Goal: Book appointment/travel/reservation

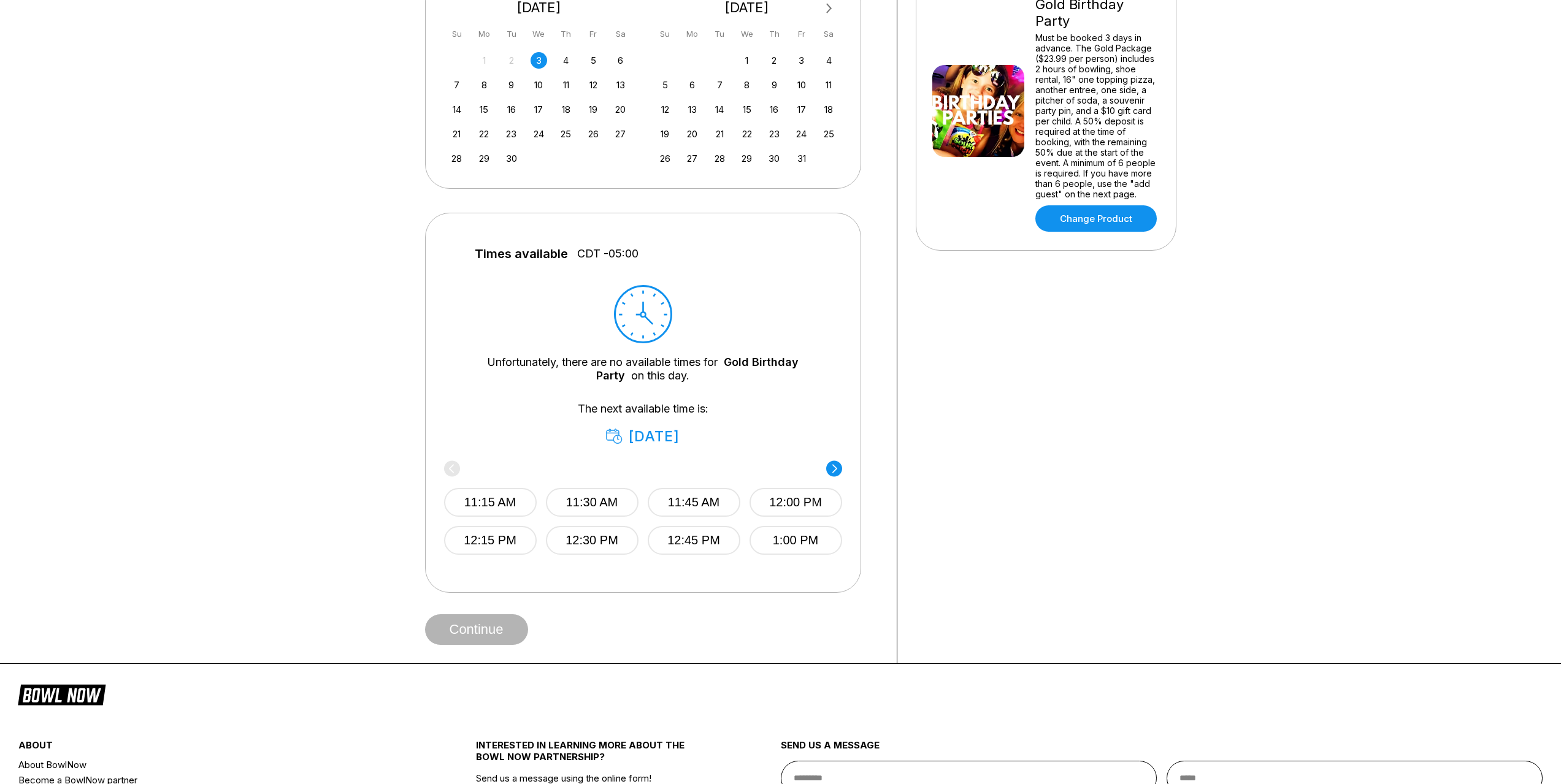
scroll to position [306, 0]
click at [837, 466] on icon at bounding box center [834, 467] width 5 height 9
click at [837, 467] on div "1:15 PM 1:30 PM 1:45 PM 2:00 PM 2:15 PM 2:30 PM 2:45 PM 3:00 PM" at bounding box center [643, 507] width 398 height 91
drag, startPoint x: 835, startPoint y: 467, endPoint x: 680, endPoint y: 434, distance: 158.5
click at [835, 467] on div "1:15 PM 1:30 PM 1:45 PM 2:00 PM 2:15 PM 2:30 PM 2:45 PM 3:00 PM" at bounding box center [643, 507] width 398 height 91
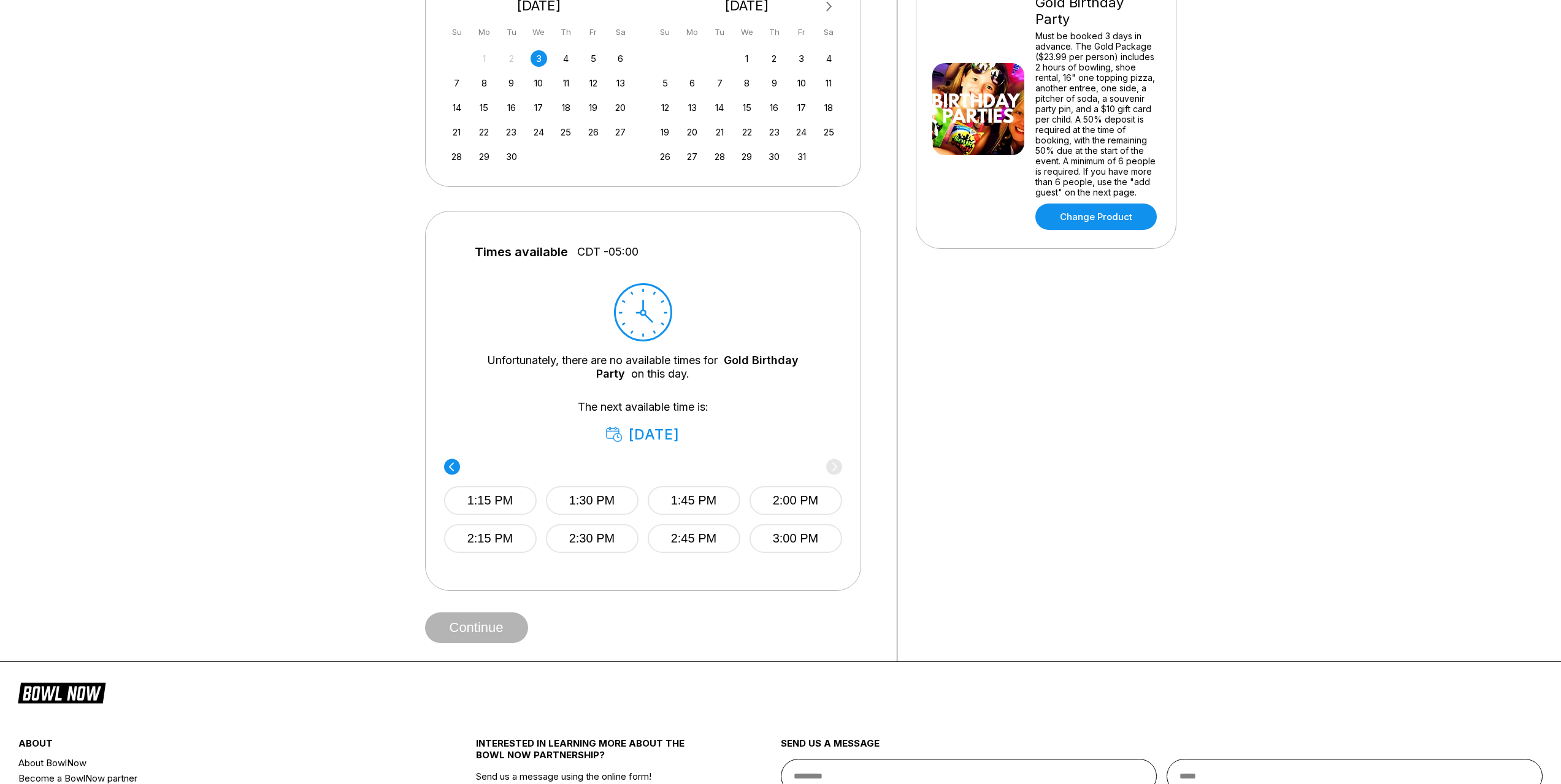
click at [652, 432] on div "[DATE]" at bounding box center [643, 435] width 74 height 17
click at [652, 438] on div "[DATE]" at bounding box center [643, 435] width 74 height 17
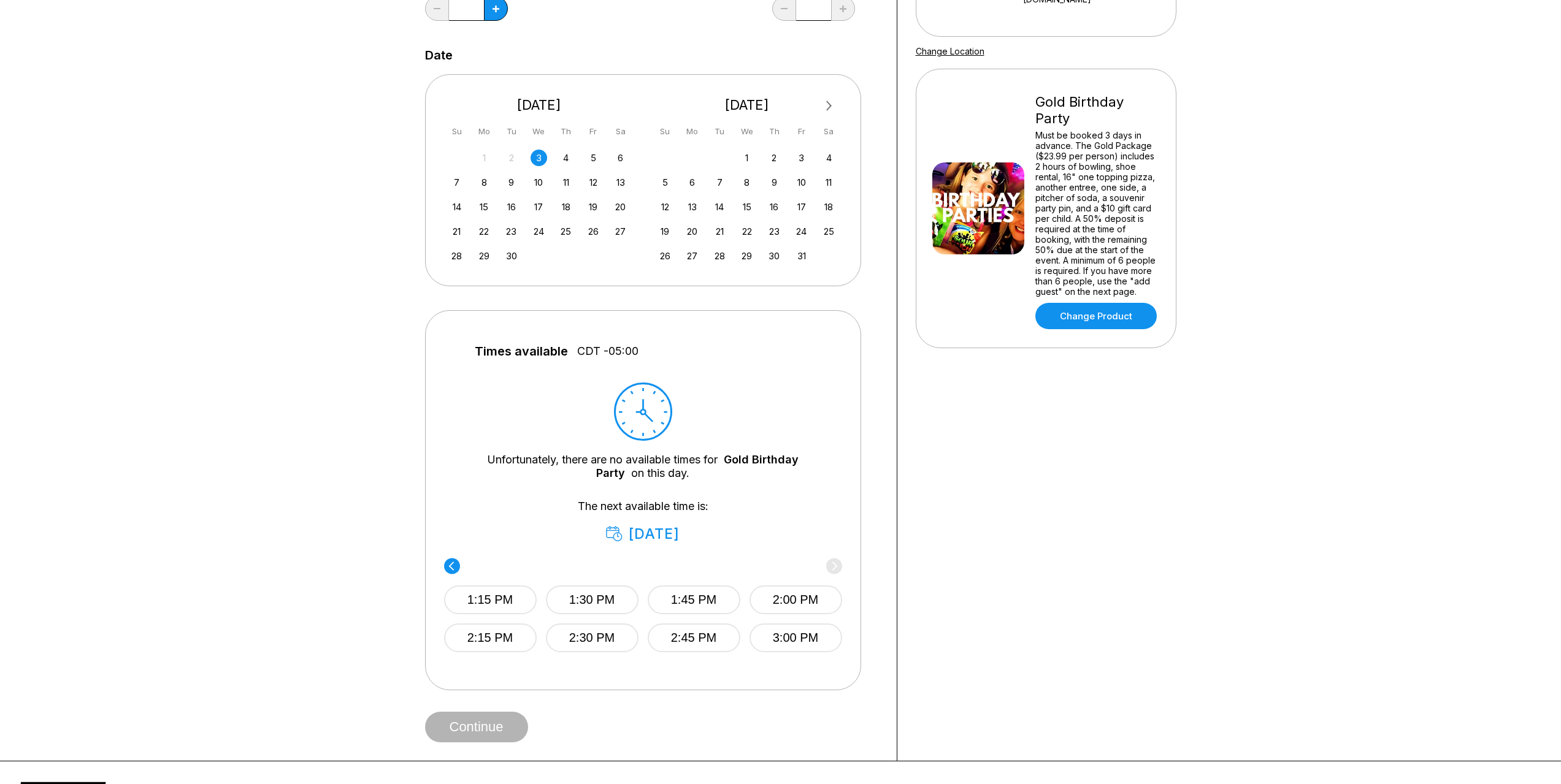
scroll to position [184, 0]
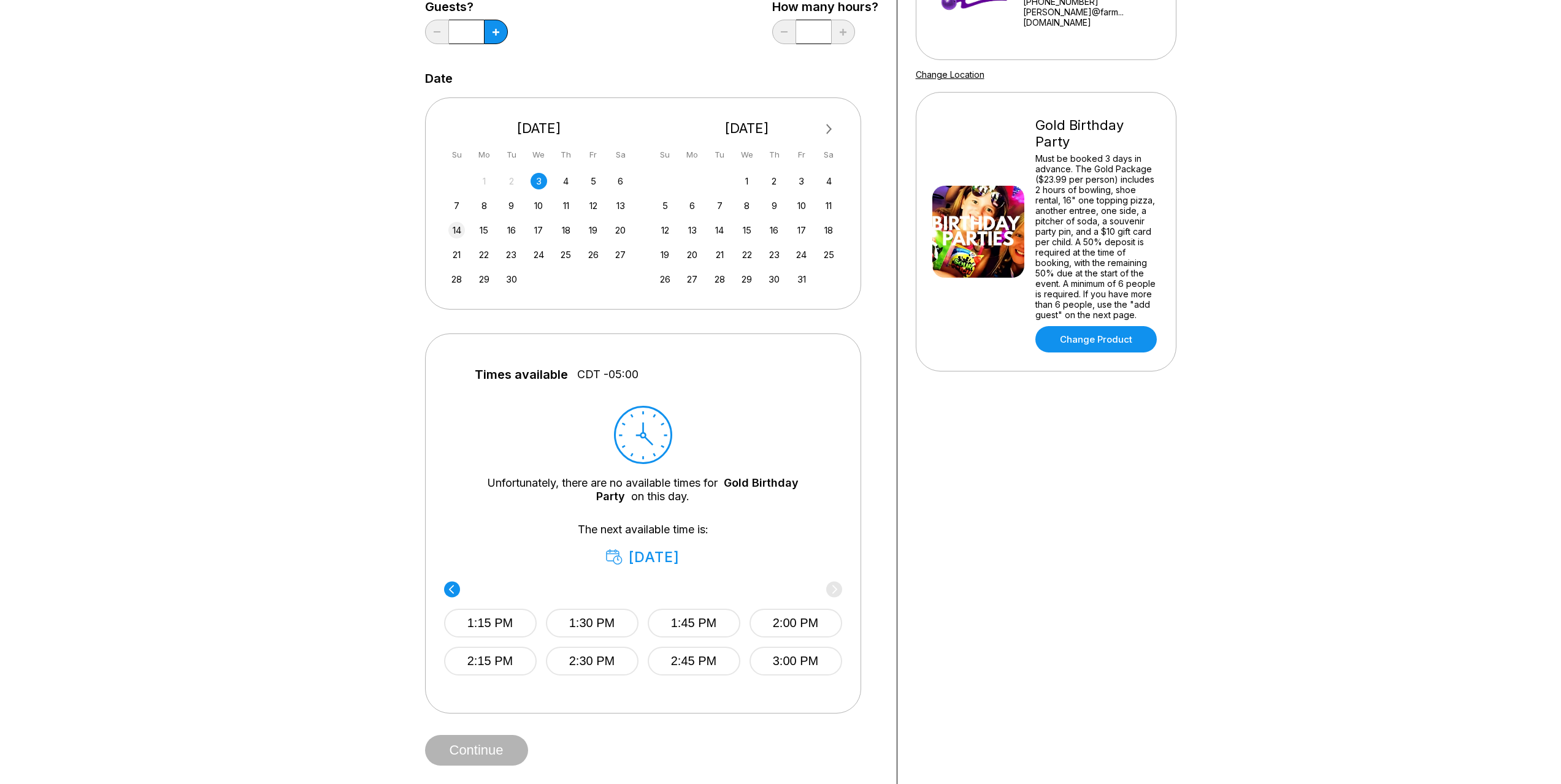
click at [453, 230] on div "14" at bounding box center [456, 230] width 17 height 17
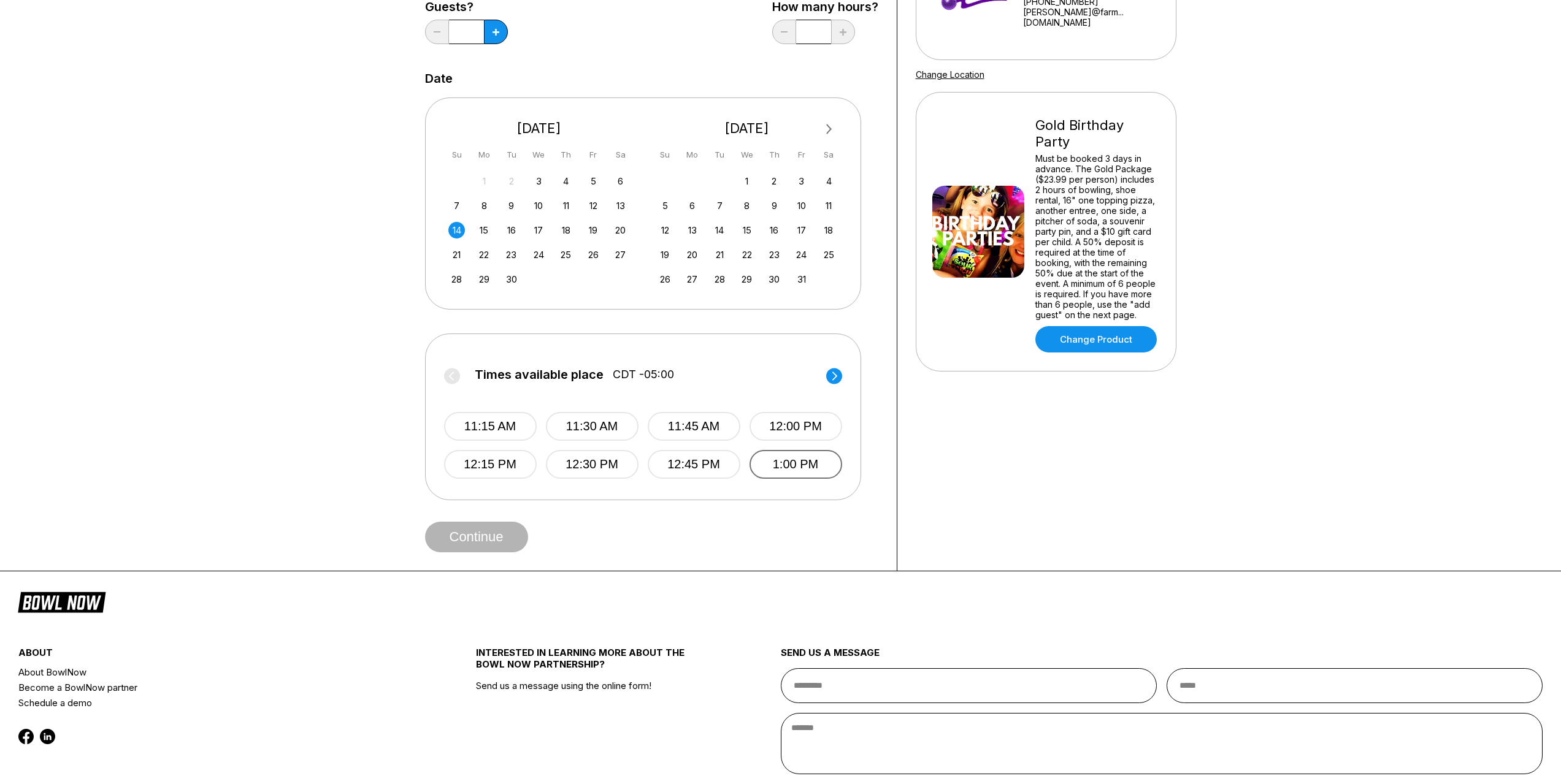
click at [779, 466] on button "1:00 PM" at bounding box center [795, 465] width 92 height 29
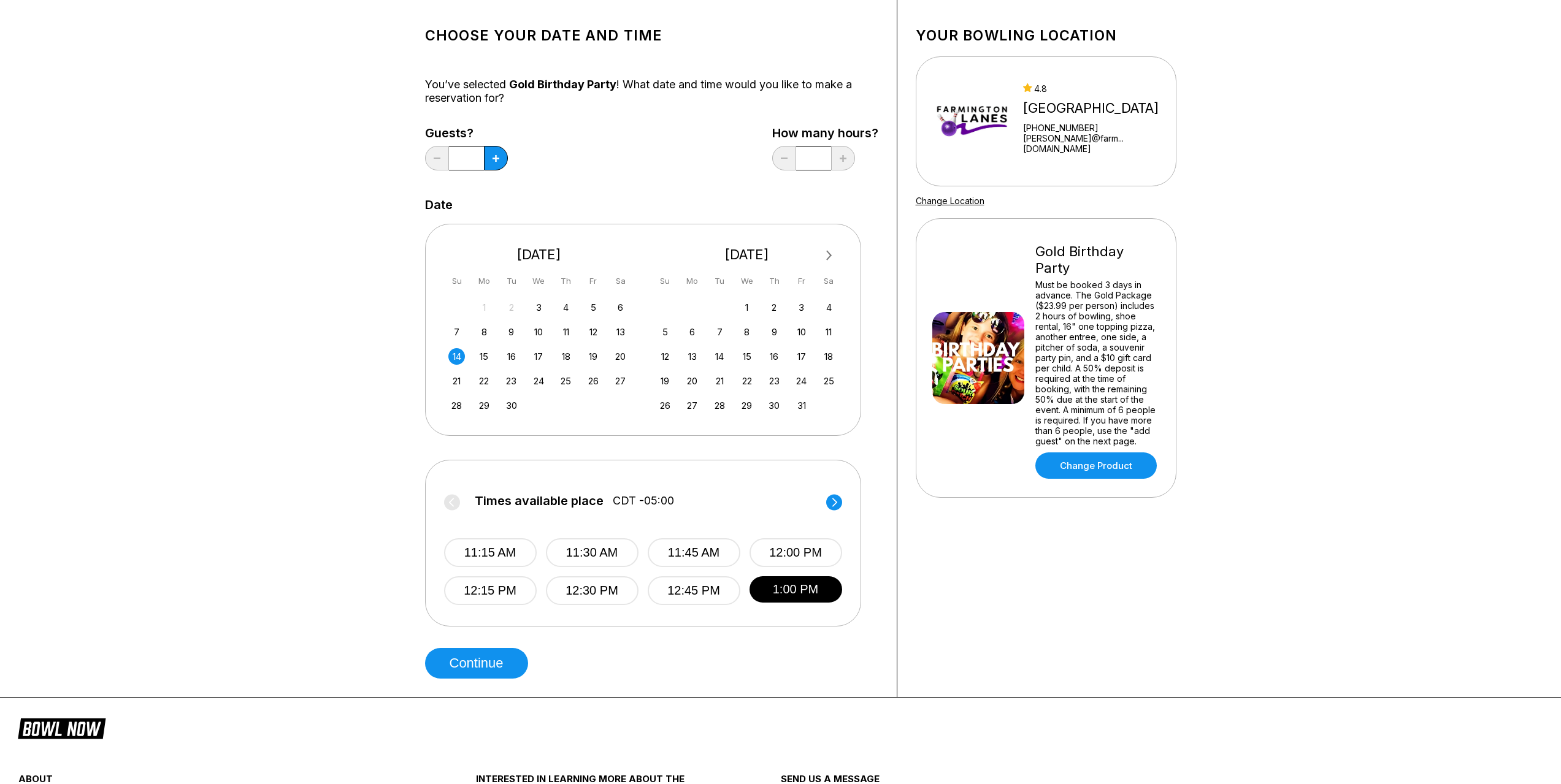
scroll to position [0, 0]
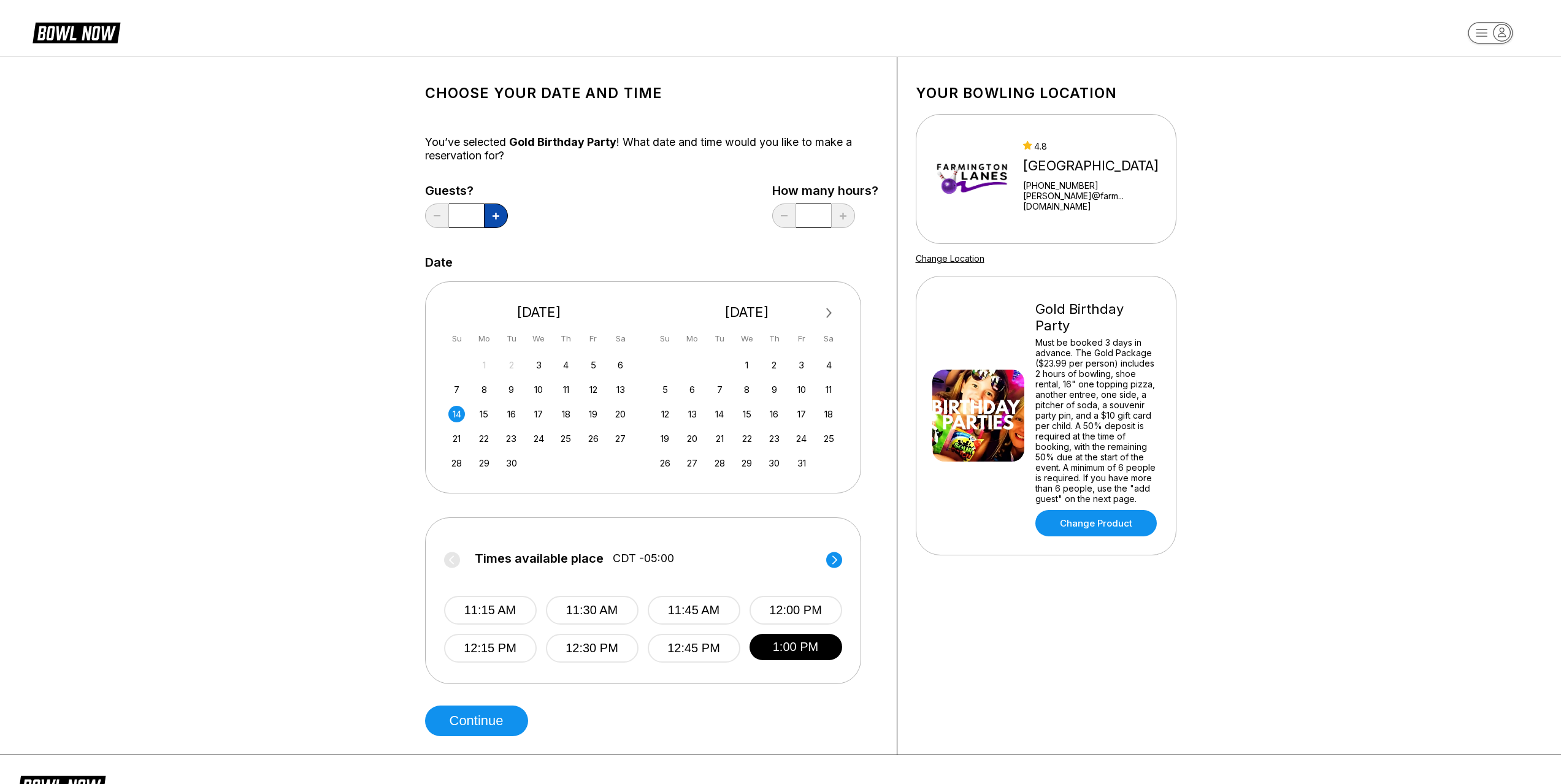
click at [492, 221] on button at bounding box center [495, 216] width 24 height 25
click at [502, 216] on button at bounding box center [495, 216] width 24 height 25
type input "**"
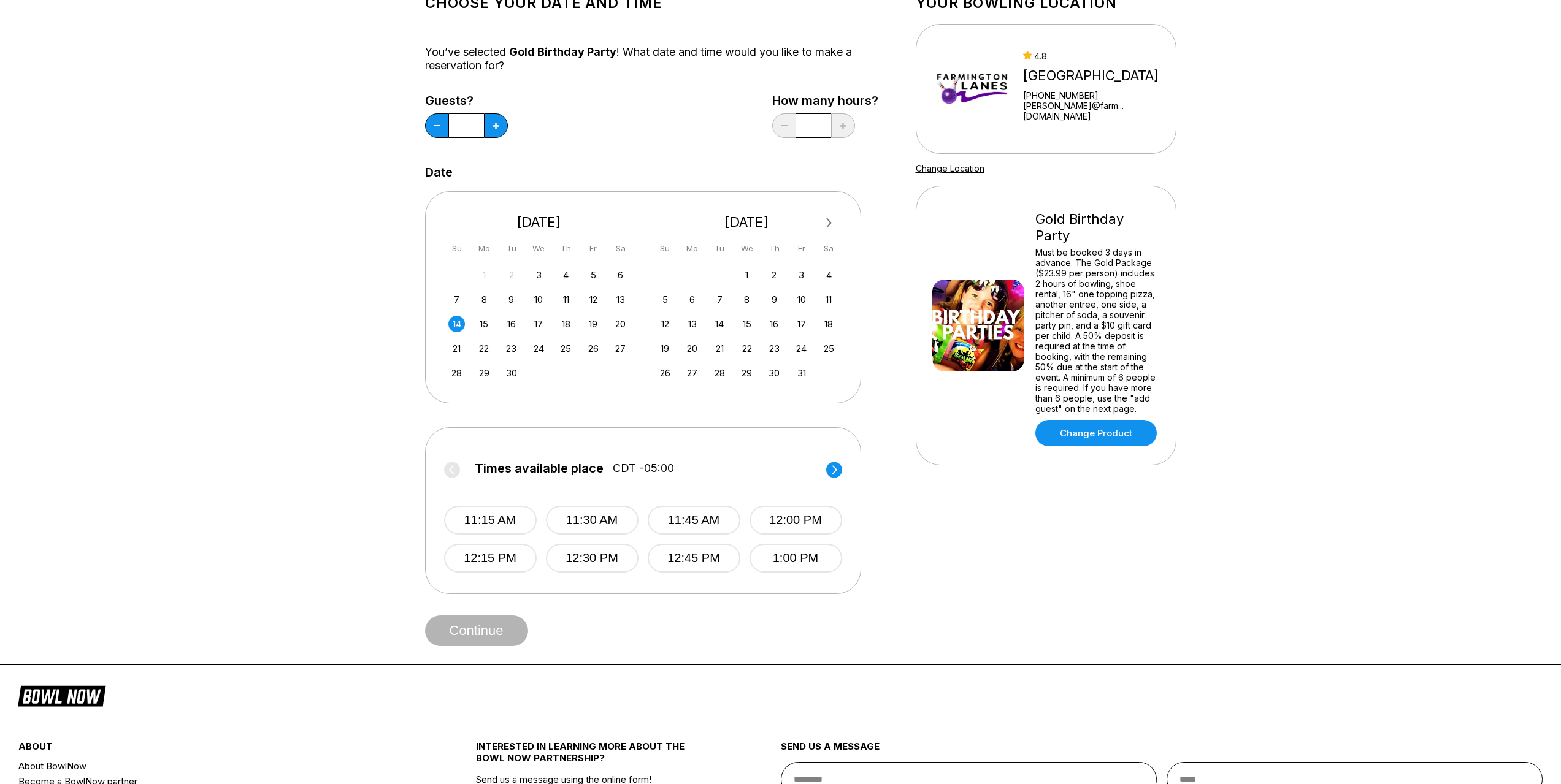
scroll to position [123, 0]
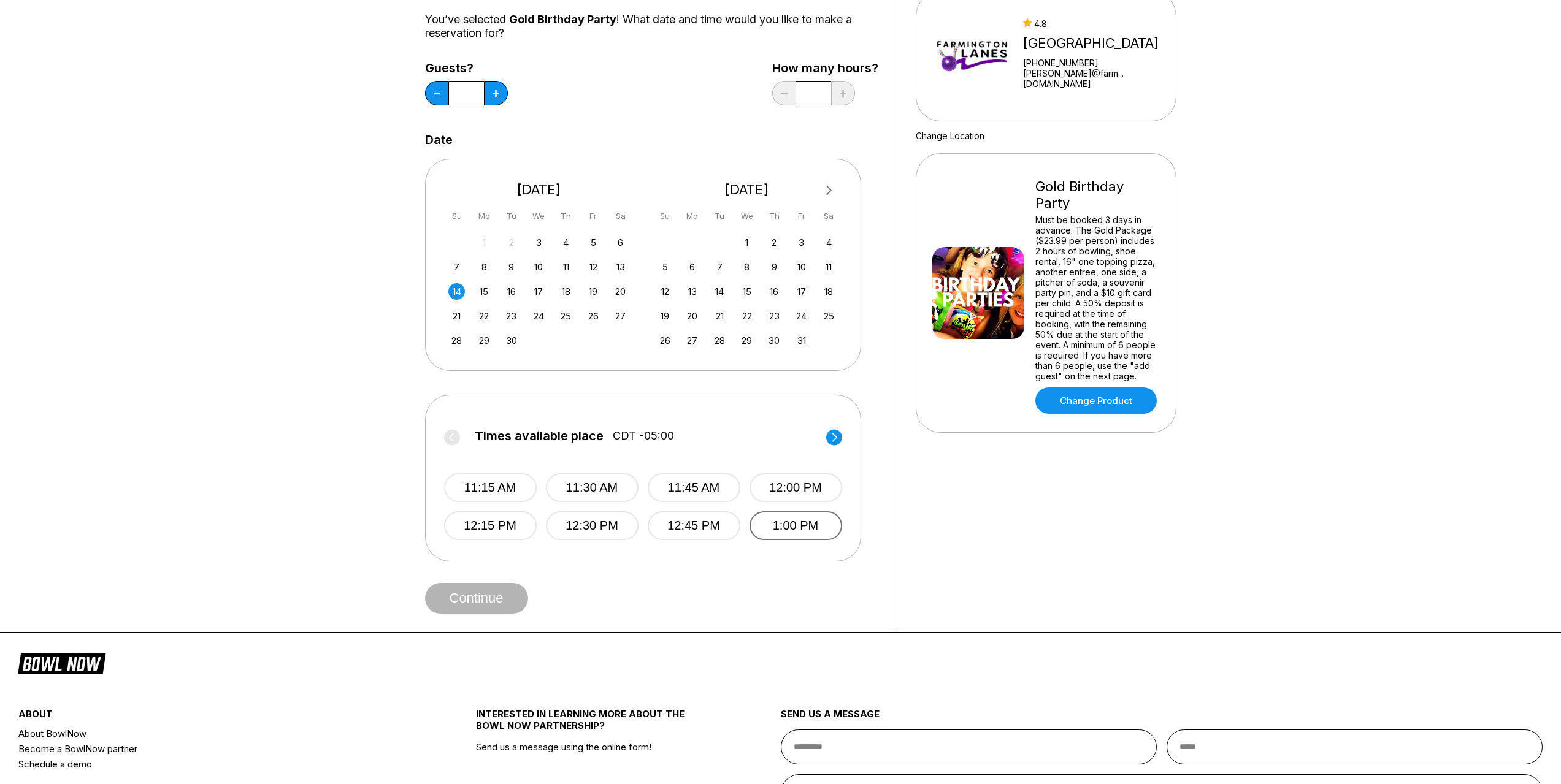
click at [824, 526] on button "1:00 PM" at bounding box center [795, 526] width 92 height 29
click at [494, 607] on button "Continue" at bounding box center [477, 598] width 103 height 30
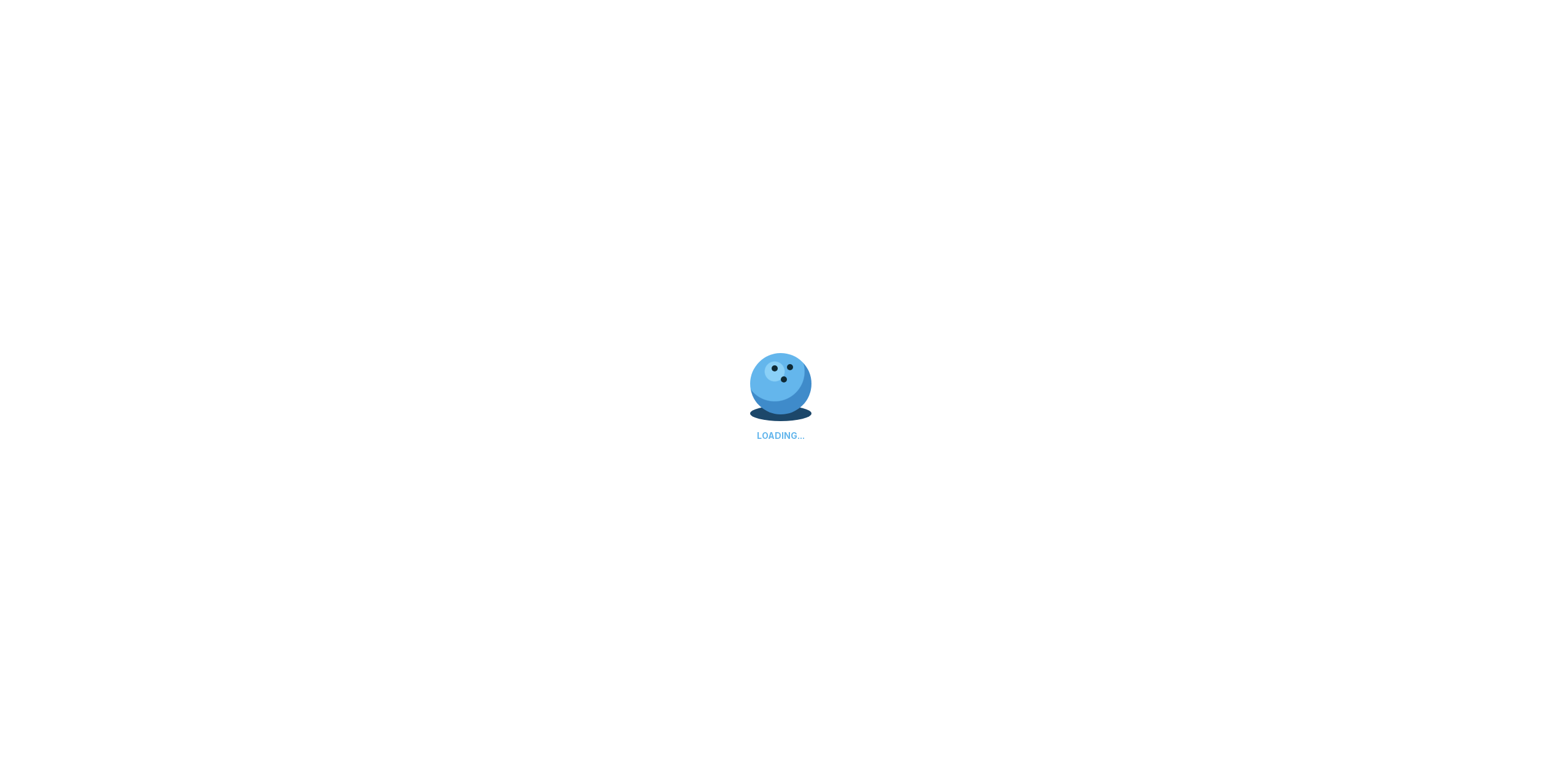
select select "**"
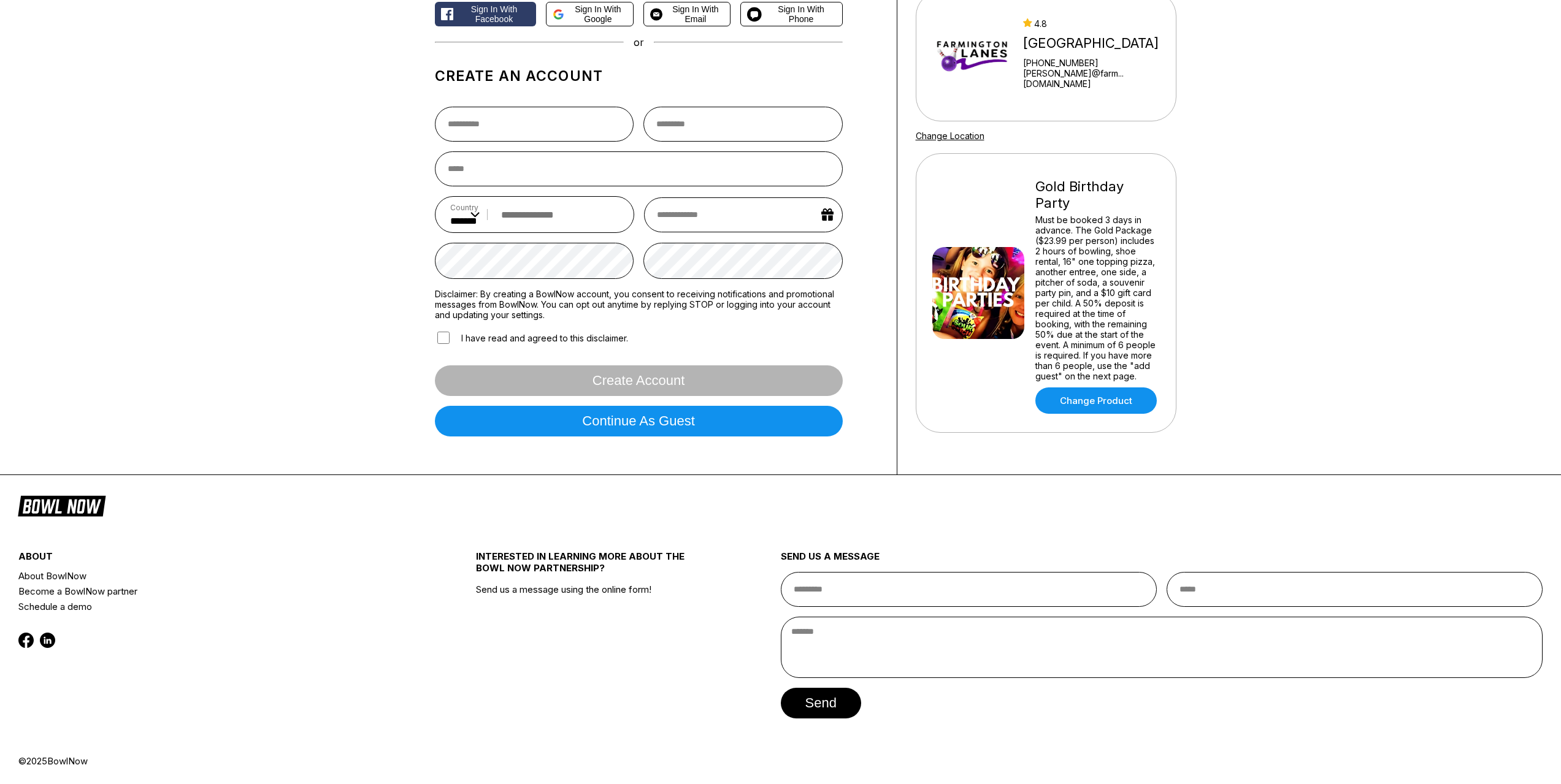
scroll to position [0, 0]
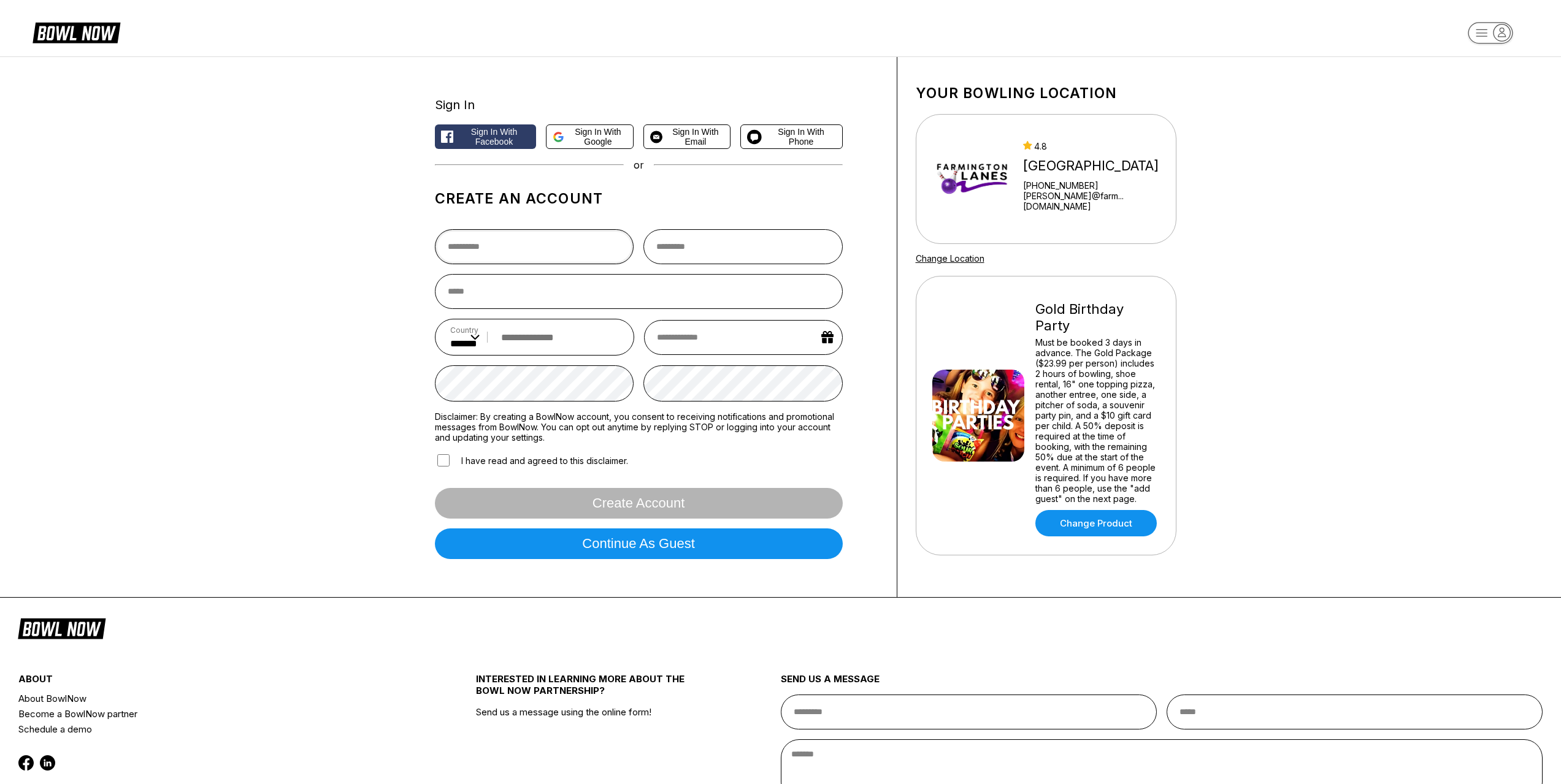
click at [502, 251] on input "text" at bounding box center [535, 247] width 199 height 35
type input "*******"
click at [531, 293] on input "email" at bounding box center [638, 291] width 408 height 35
